Goal: Task Accomplishment & Management: Use online tool/utility

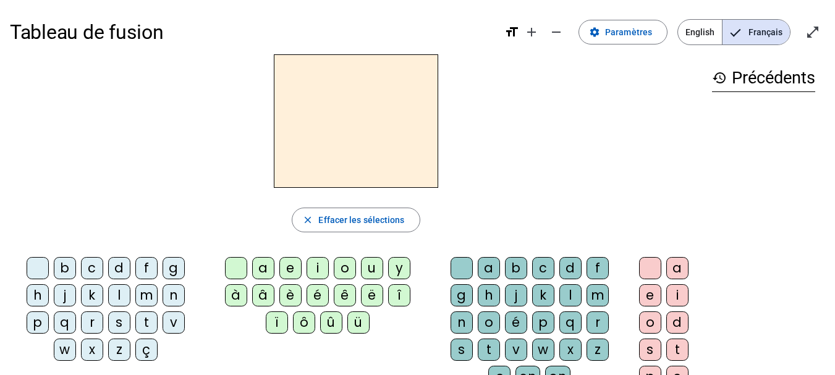
click at [149, 294] on div "m" at bounding box center [146, 295] width 22 height 22
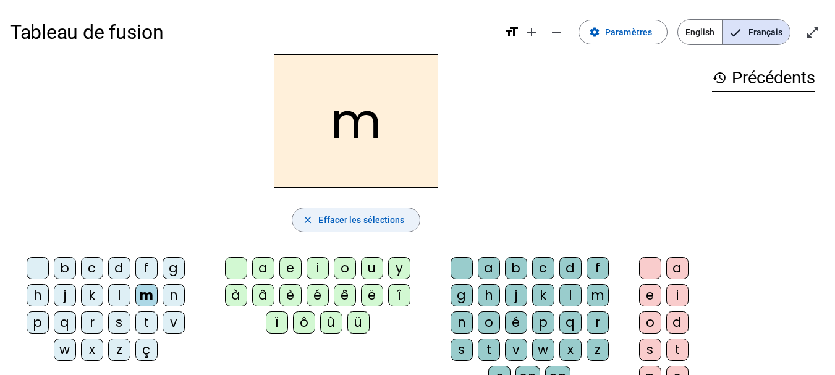
click at [334, 216] on span "Effacer les sélections" at bounding box center [361, 220] width 86 height 15
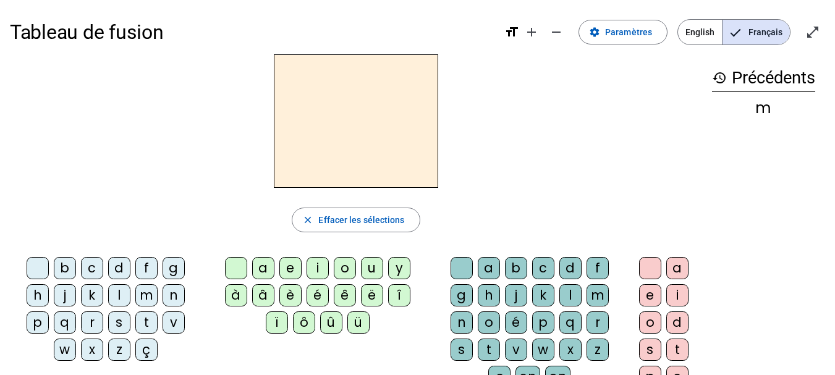
click at [756, 83] on h3 "history Précédents" at bounding box center [763, 78] width 103 height 28
click at [606, 24] on span at bounding box center [623, 32] width 88 height 30
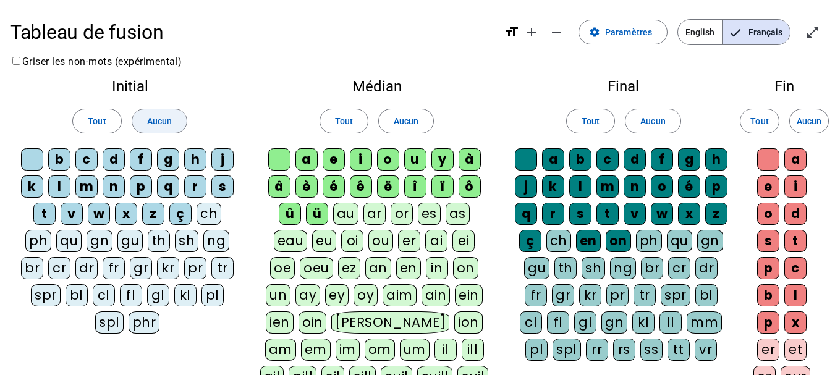
click at [156, 119] on span "Aucun" at bounding box center [159, 121] width 25 height 15
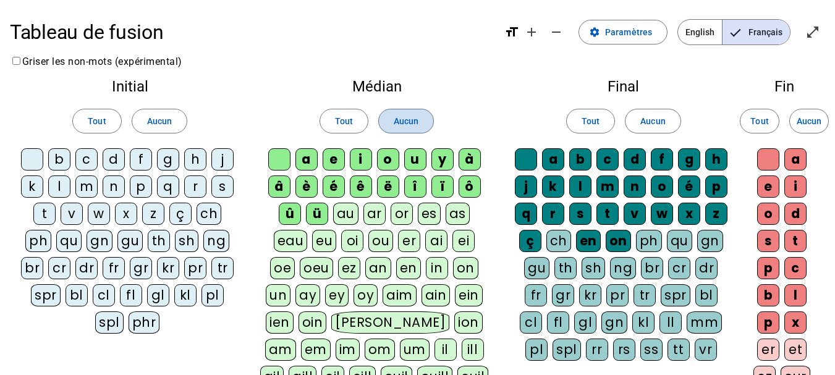
click at [397, 119] on span "Aucun" at bounding box center [406, 121] width 25 height 15
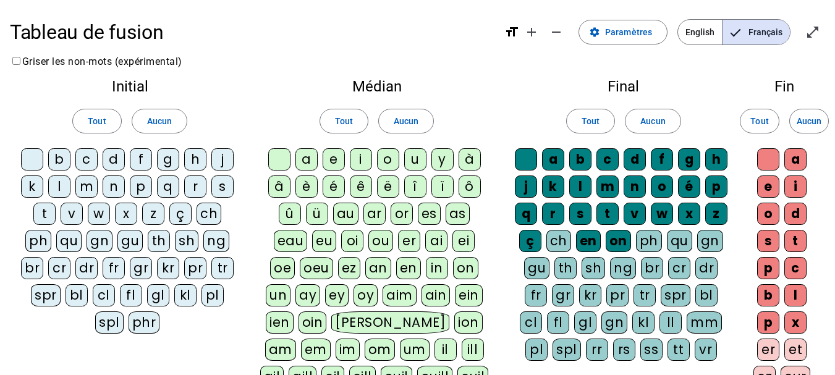
drag, startPoint x: 637, startPoint y: 117, endPoint x: 739, endPoint y: 112, distance: 102.1
click at [641, 117] on button "Aucun" at bounding box center [653, 121] width 56 height 25
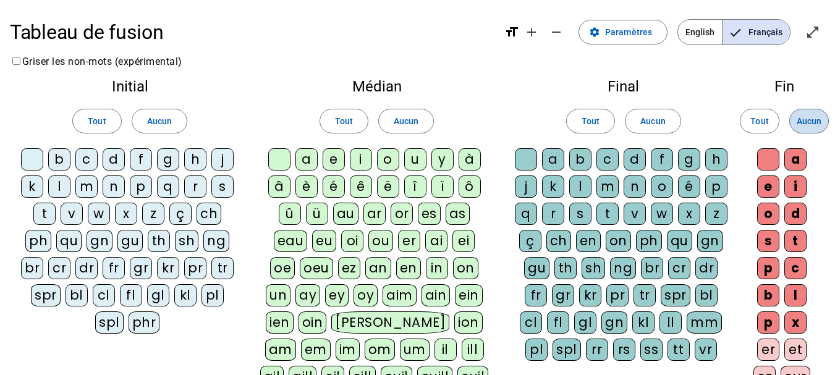
click at [800, 124] on span "Aucun" at bounding box center [809, 121] width 25 height 15
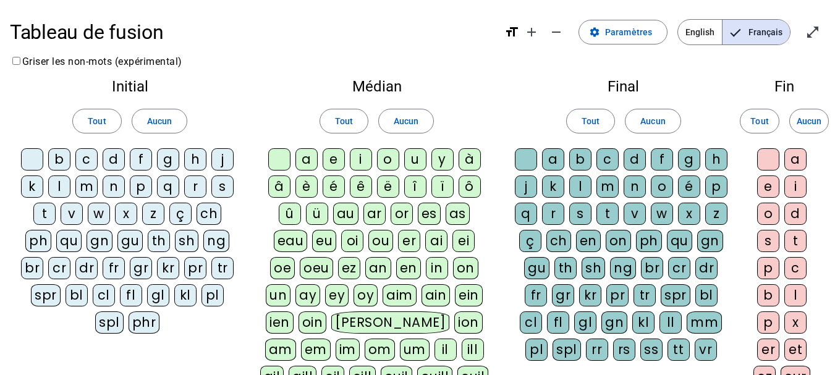
click at [120, 161] on div "d" at bounding box center [114, 159] width 22 height 22
click at [142, 186] on div "p" at bounding box center [141, 187] width 22 height 22
click at [141, 159] on div "f" at bounding box center [141, 159] width 22 height 22
click at [83, 182] on div "m" at bounding box center [86, 187] width 22 height 22
click at [222, 187] on div "s" at bounding box center [222, 187] width 22 height 22
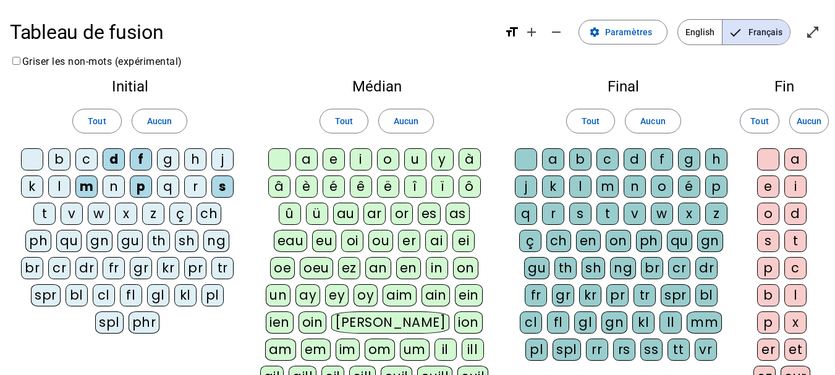
click at [38, 208] on div "t" at bounding box center [44, 214] width 22 height 22
click at [82, 213] on div "v" at bounding box center [72, 214] width 22 height 22
click at [195, 270] on div "pr" at bounding box center [195, 268] width 22 height 22
click at [329, 161] on div "e" at bounding box center [334, 159] width 22 height 22
drag, startPoint x: 360, startPoint y: 162, endPoint x: 287, endPoint y: 153, distance: 74.1
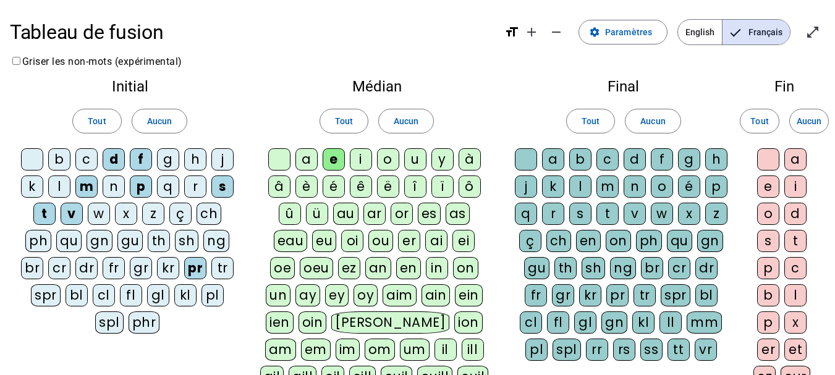
click at [360, 163] on div "i" at bounding box center [361, 159] width 22 height 22
click at [281, 151] on div at bounding box center [279, 159] width 22 height 22
click at [27, 160] on div at bounding box center [32, 159] width 22 height 22
click at [645, 182] on div "n" at bounding box center [635, 187] width 22 height 22
click at [555, 210] on div "r" at bounding box center [553, 214] width 22 height 22
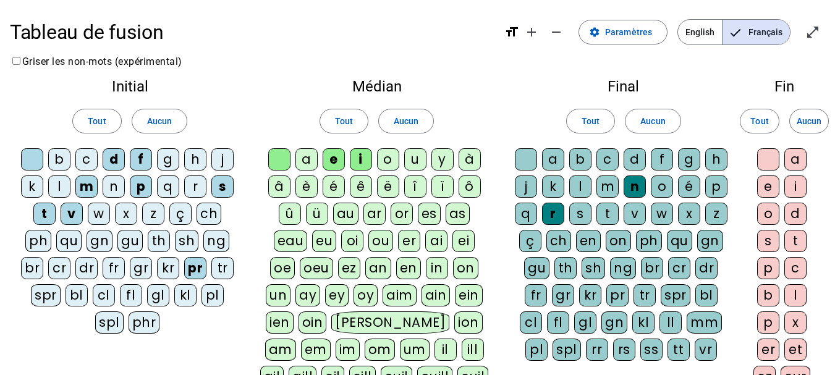
click at [587, 216] on div "s" at bounding box center [580, 214] width 22 height 22
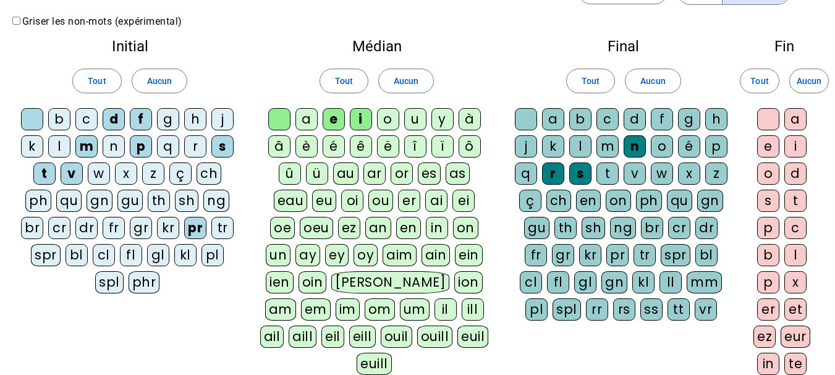
scroll to position [62, 0]
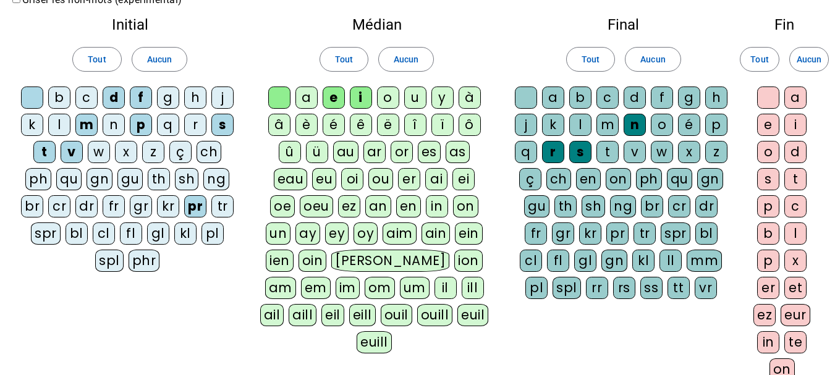
click at [595, 286] on div "rr" at bounding box center [597, 288] width 22 height 22
drag, startPoint x: 771, startPoint y: 93, endPoint x: 654, endPoint y: 96, distance: 116.8
click at [768, 93] on div at bounding box center [768, 98] width 22 height 22
click at [525, 95] on div at bounding box center [526, 98] width 22 height 22
click at [770, 120] on div "e" at bounding box center [768, 125] width 22 height 22
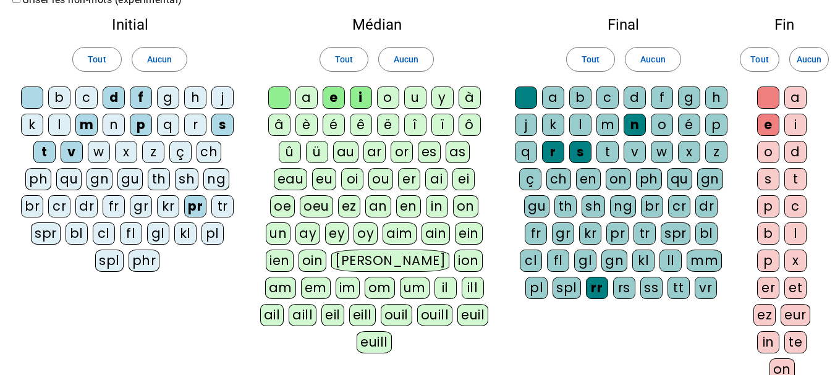
click at [769, 284] on div "er" at bounding box center [768, 288] width 22 height 22
click at [763, 308] on div "ez" at bounding box center [764, 315] width 22 height 22
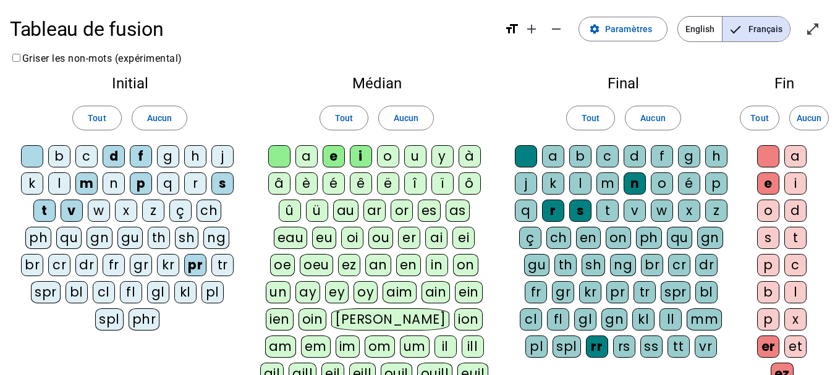
scroll to position [0, 0]
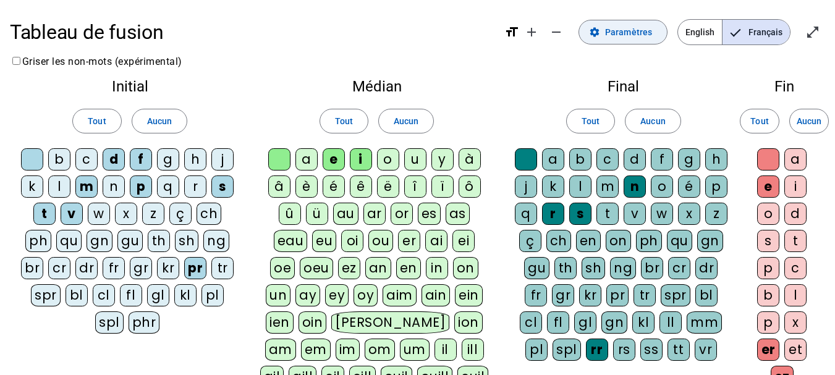
click at [632, 29] on span "Paramètres" at bounding box center [628, 32] width 47 height 15
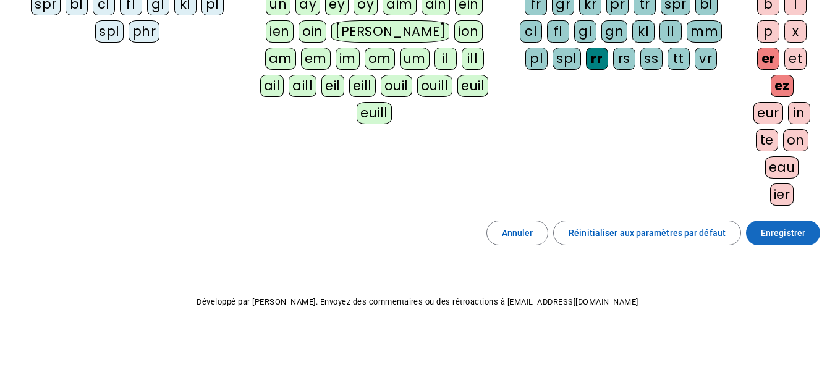
click at [790, 235] on span "Enregistrer" at bounding box center [783, 233] width 44 height 15
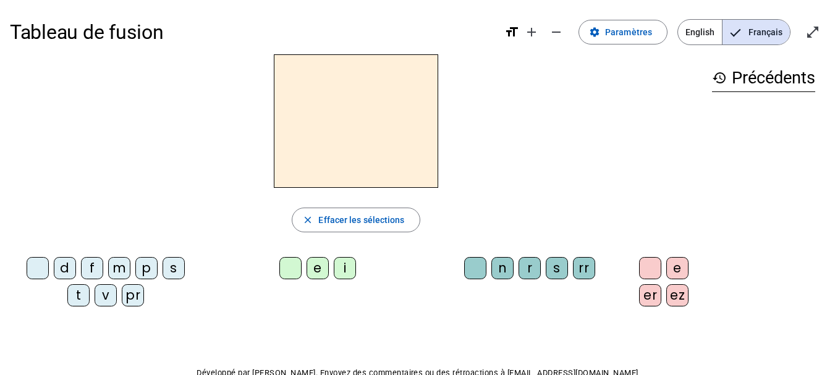
click at [116, 268] on div "m" at bounding box center [119, 268] width 22 height 22
drag, startPoint x: 341, startPoint y: 268, endPoint x: 470, endPoint y: 273, distance: 129.9
click at [358, 268] on div "e i" at bounding box center [319, 270] width 217 height 27
click at [492, 265] on div "n" at bounding box center [502, 268] width 22 height 22
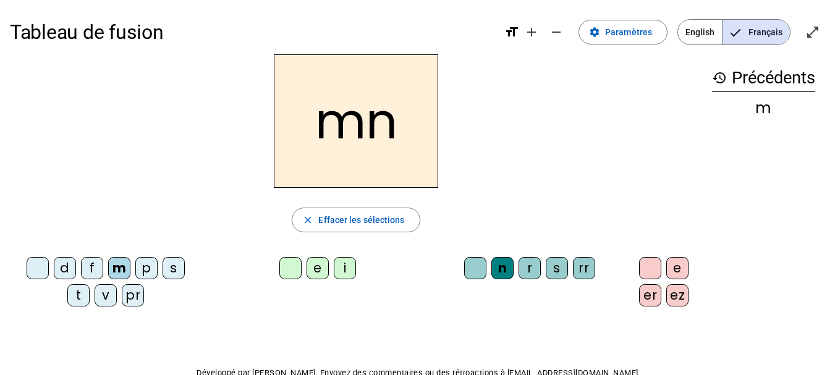
click at [340, 271] on div "i" at bounding box center [345, 268] width 22 height 22
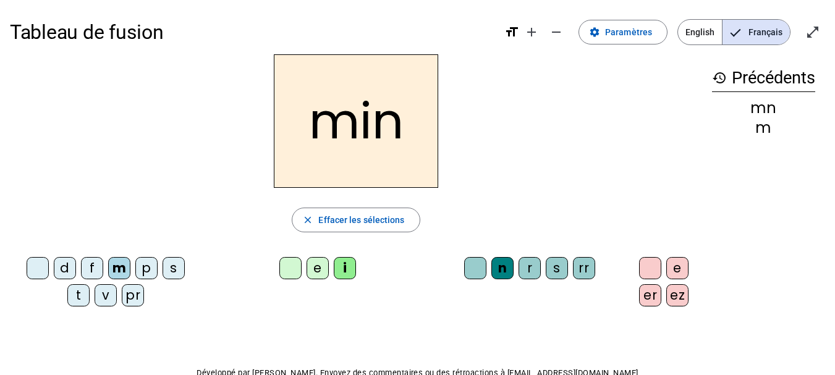
click at [639, 299] on div "er" at bounding box center [650, 295] width 22 height 22
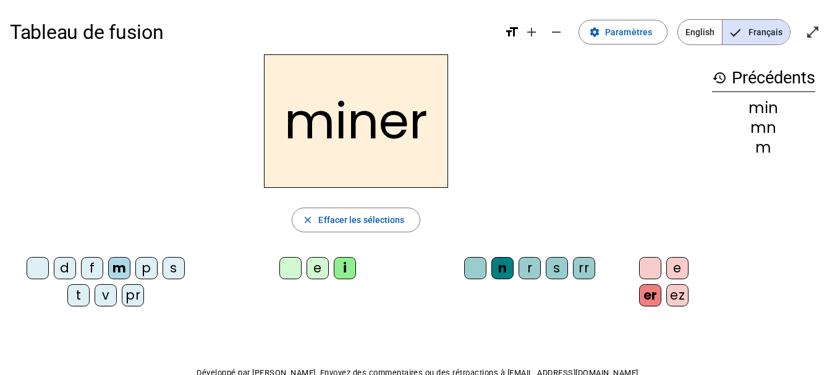
click at [310, 265] on div "e" at bounding box center [318, 268] width 22 height 22
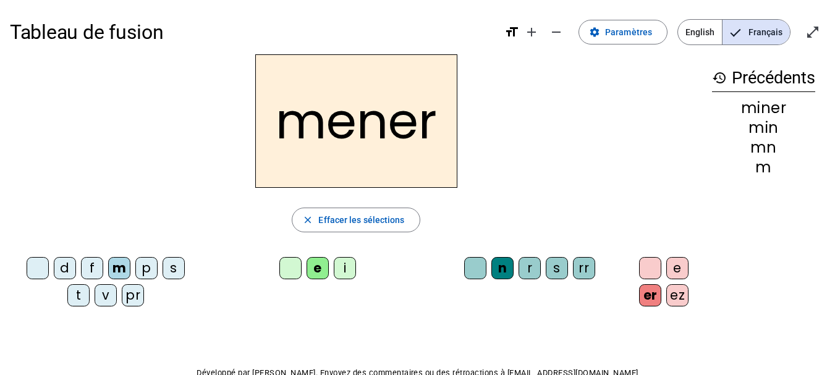
click at [666, 294] on div "ez" at bounding box center [677, 295] width 22 height 22
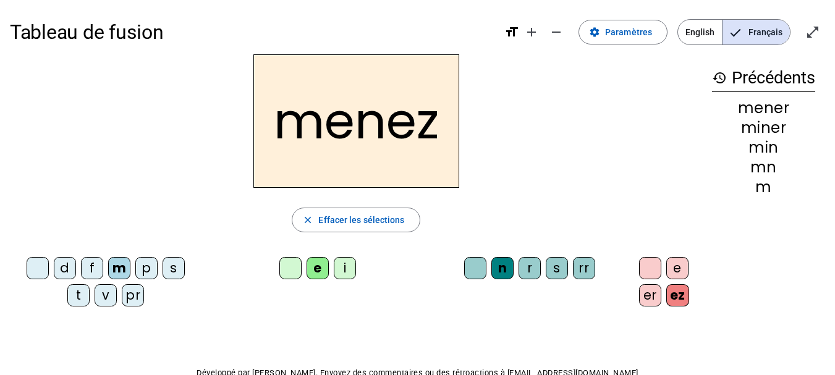
click at [131, 295] on div "pr" at bounding box center [133, 295] width 22 height 22
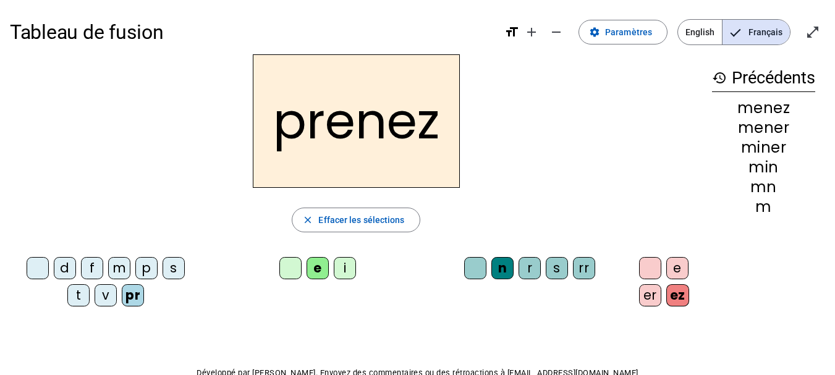
click at [98, 297] on div "v" at bounding box center [106, 295] width 22 height 22
